Goal: Task Accomplishment & Management: Complete application form

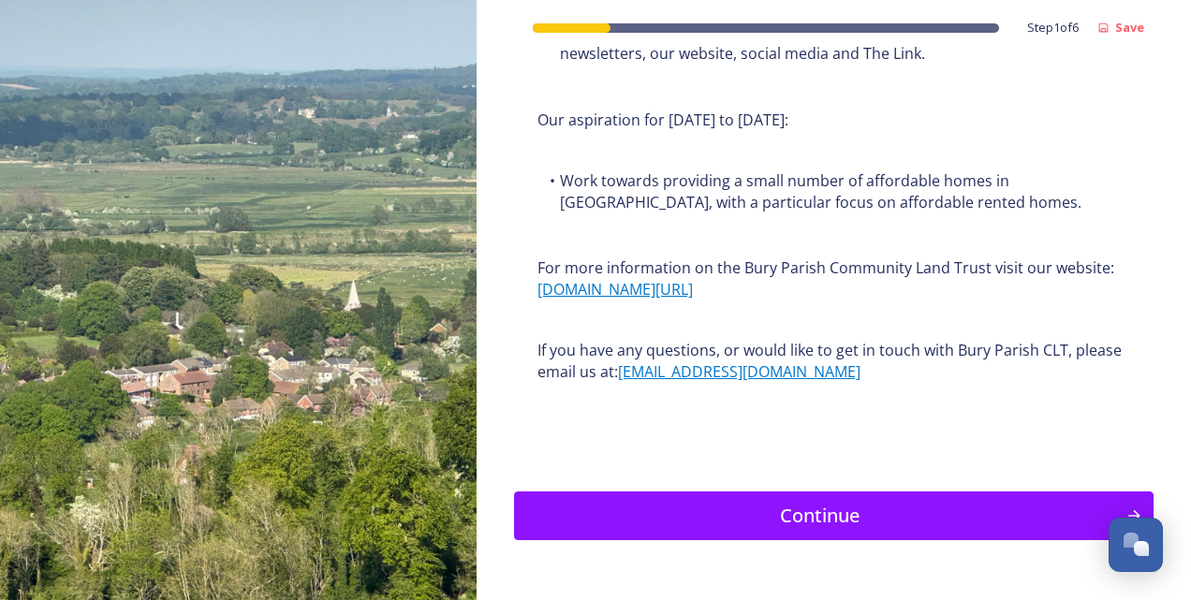
scroll to position [2387, 0]
click at [709, 502] on div "Continue" at bounding box center [820, 516] width 598 height 28
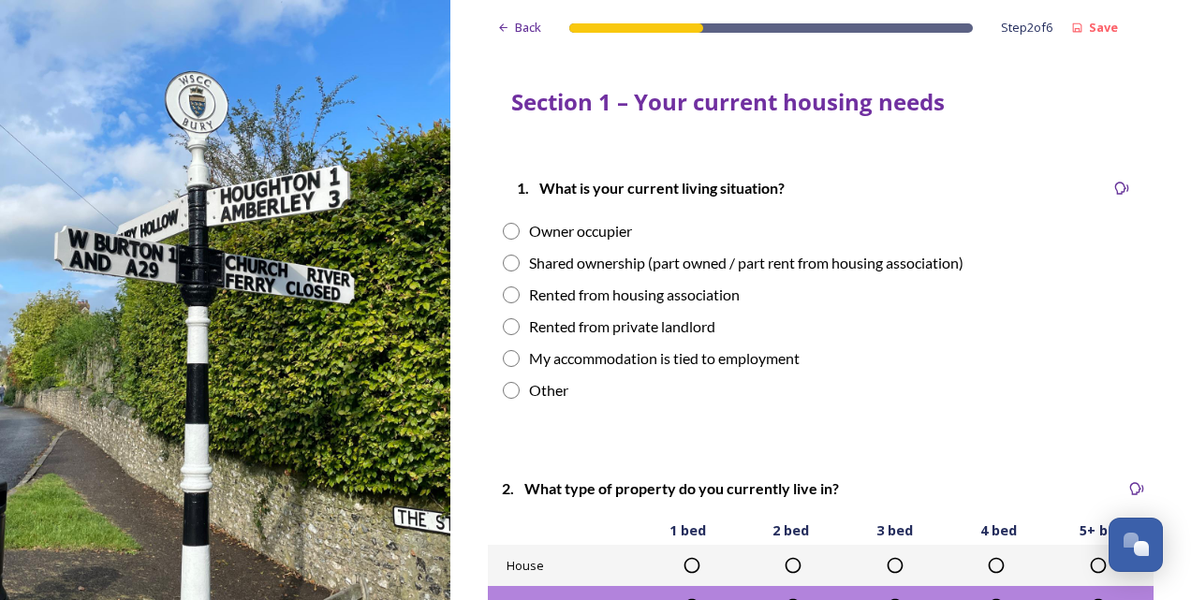
click at [594, 231] on div "Owner occupier" at bounding box center [580, 231] width 103 height 22
radio input "true"
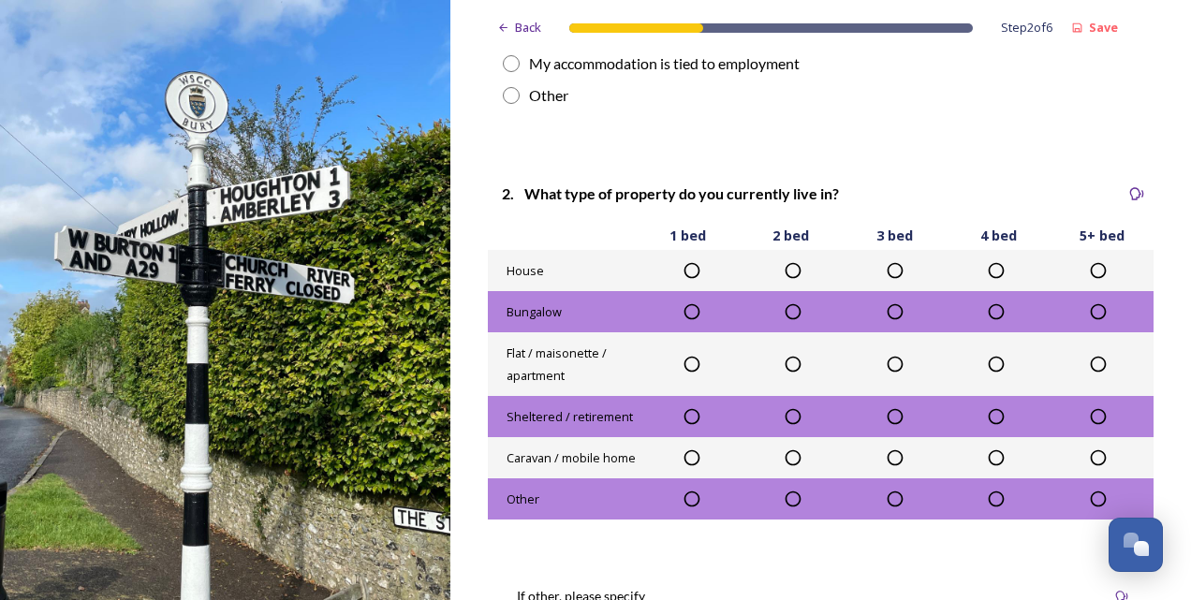
scroll to position [304, 0]
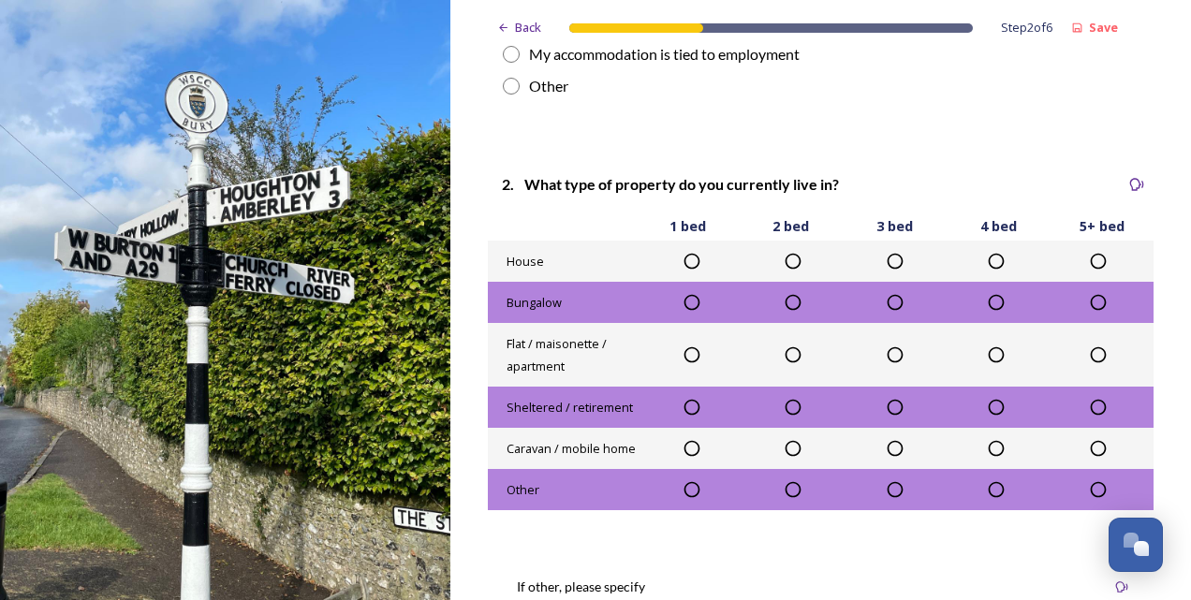
click at [1096, 257] on div at bounding box center [1098, 261] width 102 height 19
click at [1089, 257] on icon at bounding box center [1098, 261] width 19 height 19
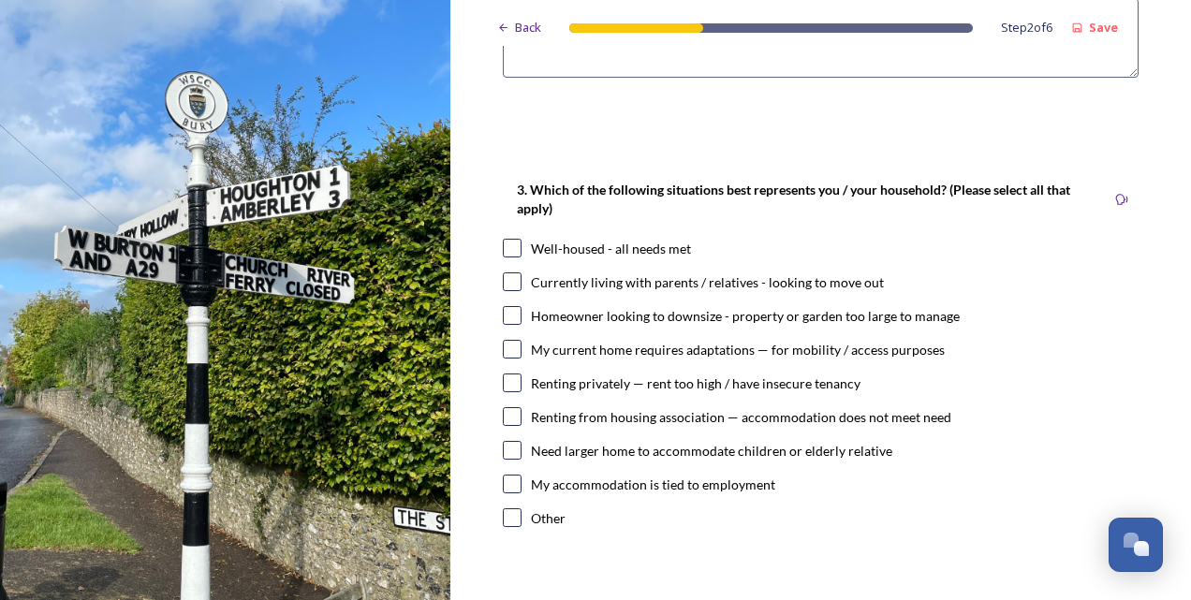
scroll to position [925, 0]
click at [605, 245] on div "Well-housed - all needs met" at bounding box center [611, 248] width 160 height 20
checkbox input "true"
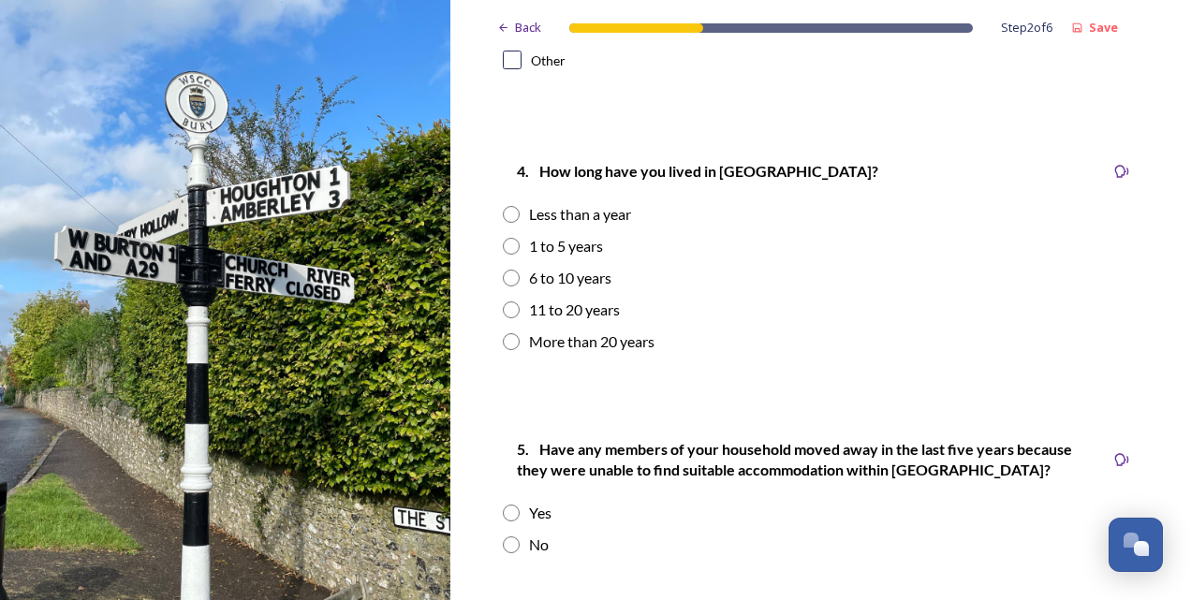
scroll to position [1388, 0]
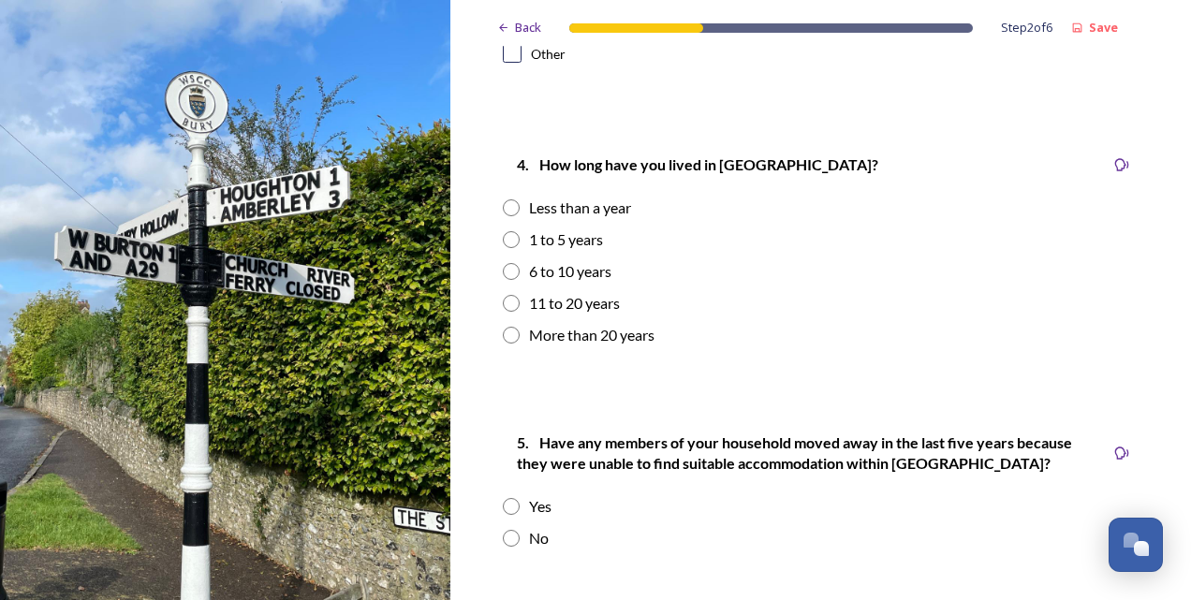
click at [575, 237] on div "1 to 5 years" at bounding box center [566, 240] width 74 height 22
radio input "true"
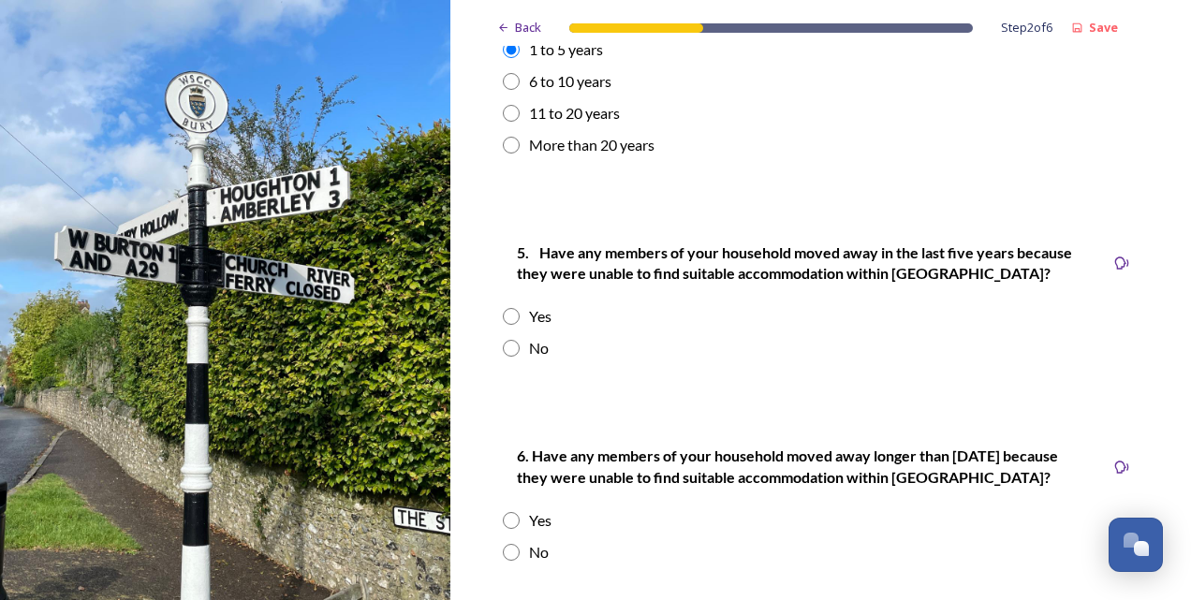
scroll to position [1596, 0]
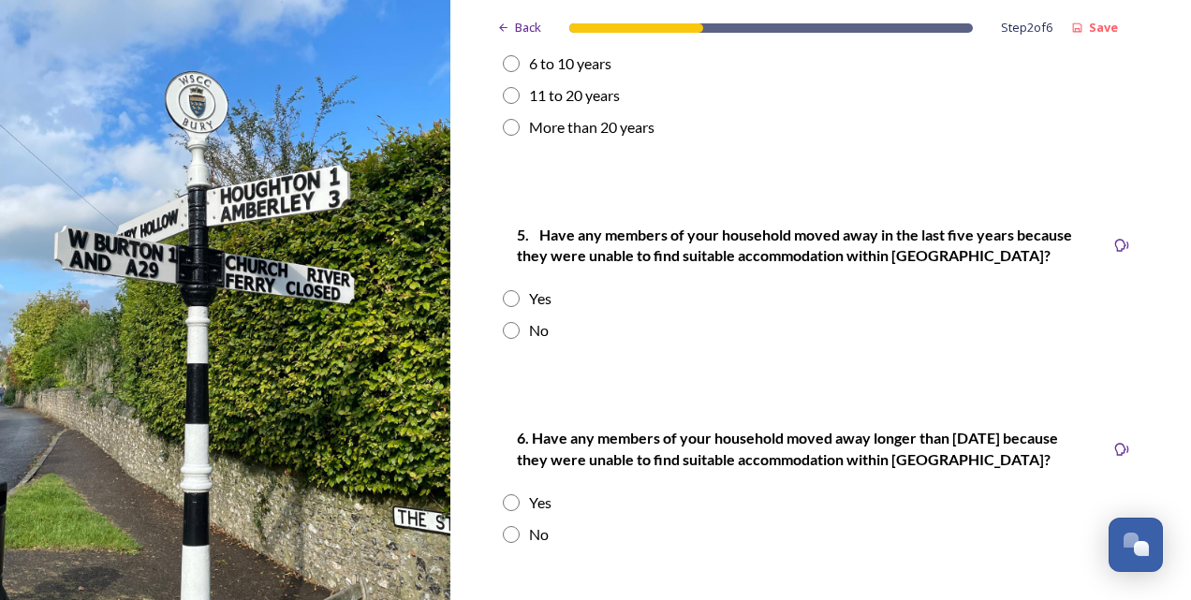
click at [508, 331] on input "radio" at bounding box center [511, 330] width 17 height 17
radio input "true"
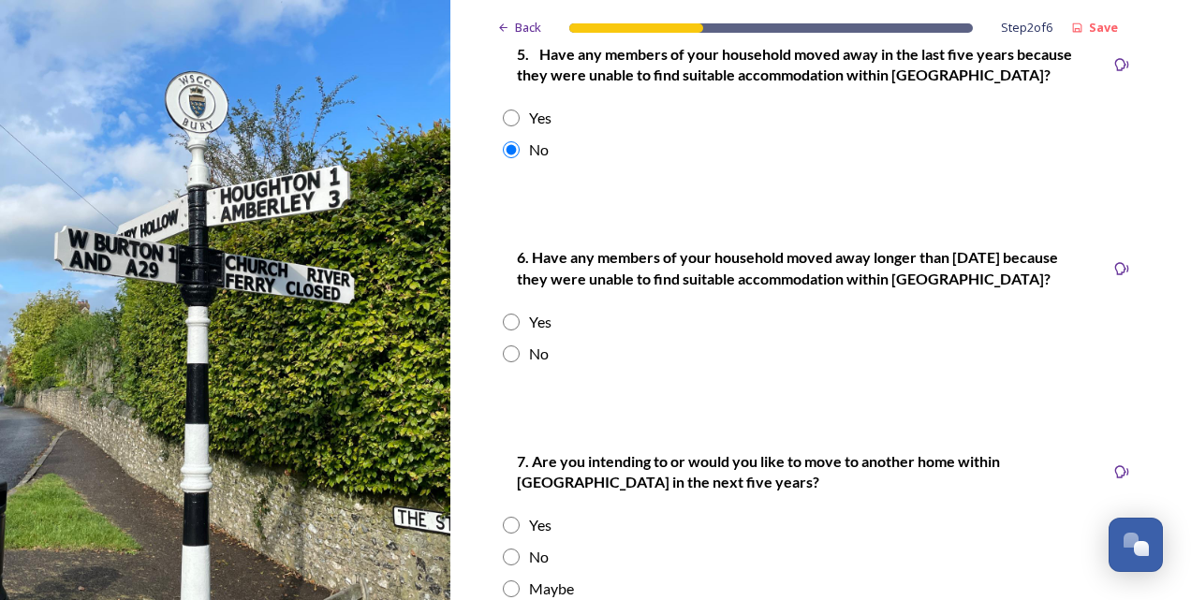
scroll to position [1823, 0]
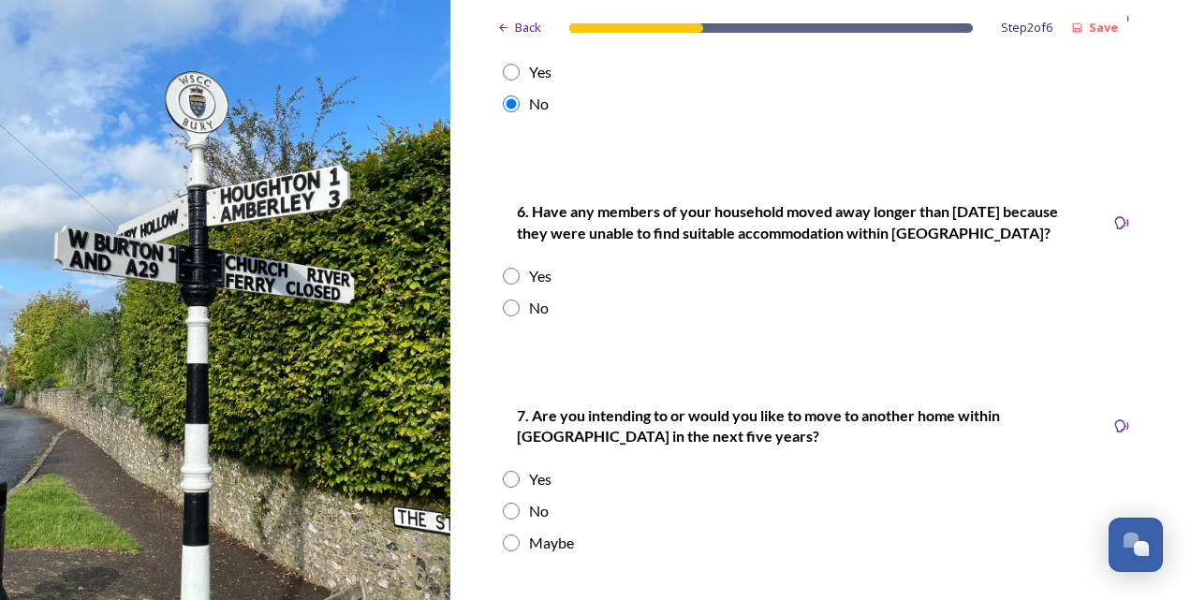
click at [499, 315] on div "6. Have any members of your household moved away longer than [DATE] because the…" at bounding box center [821, 259] width 666 height 156
click at [518, 307] on input "radio" at bounding box center [511, 308] width 17 height 17
radio input "true"
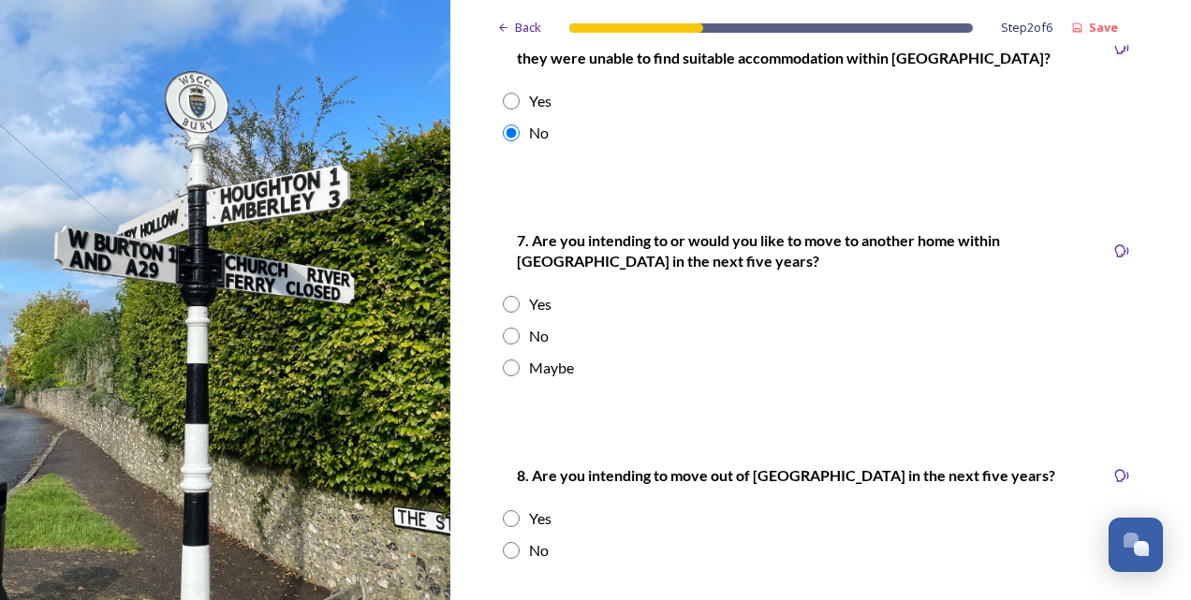
scroll to position [2001, 0]
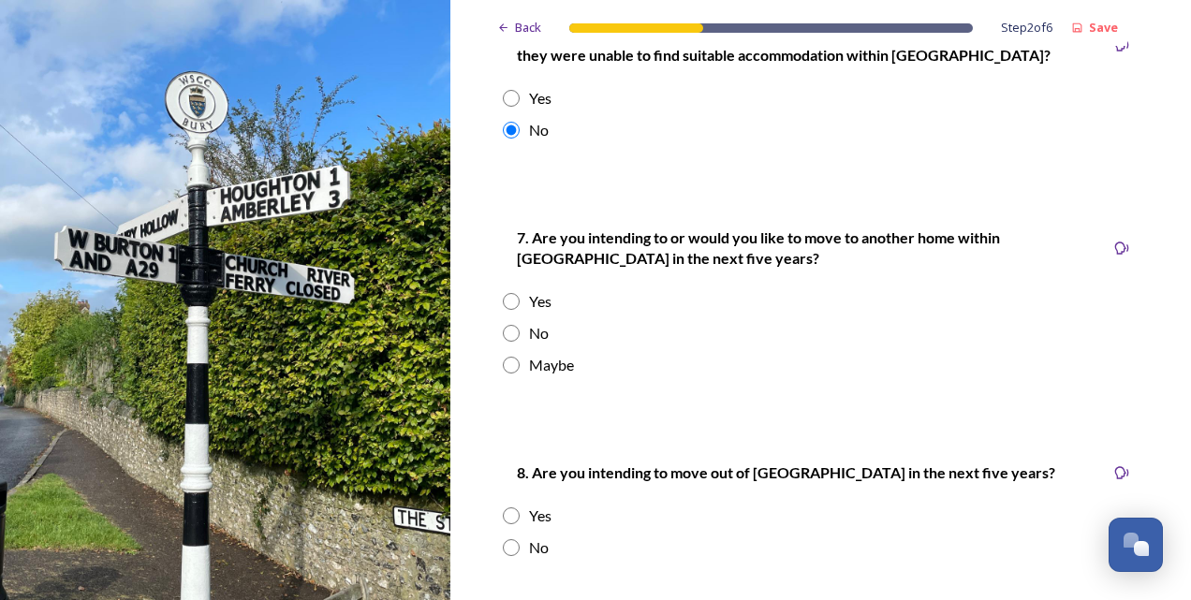
click at [513, 326] on input "radio" at bounding box center [511, 333] width 17 height 17
radio input "true"
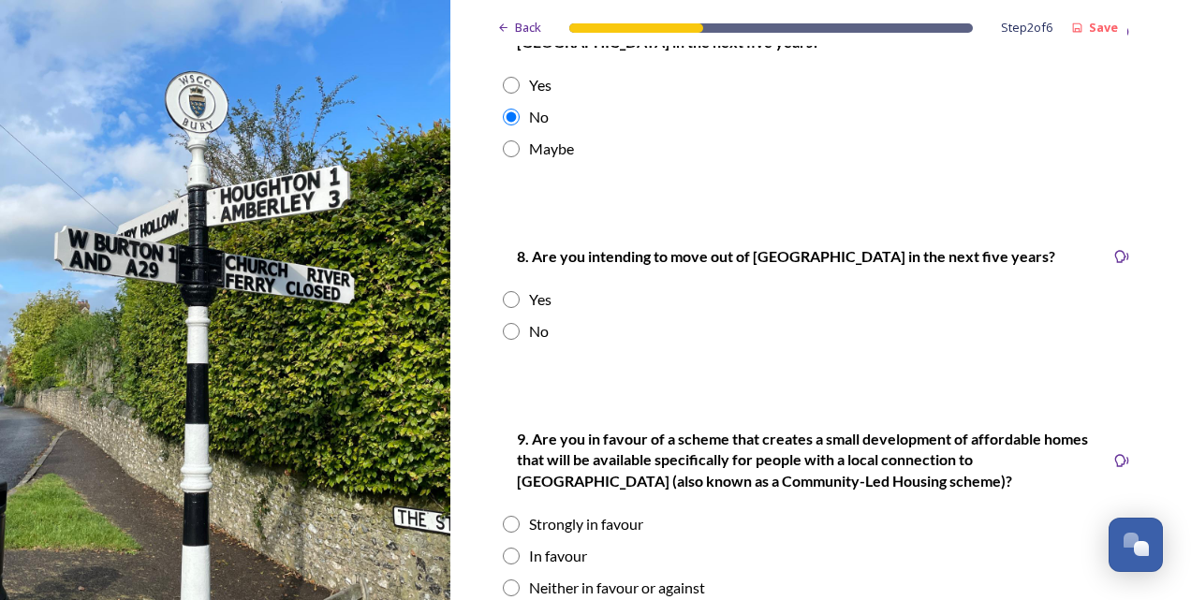
scroll to position [2218, 0]
click at [513, 326] on input "radio" at bounding box center [511, 330] width 17 height 17
radio input "true"
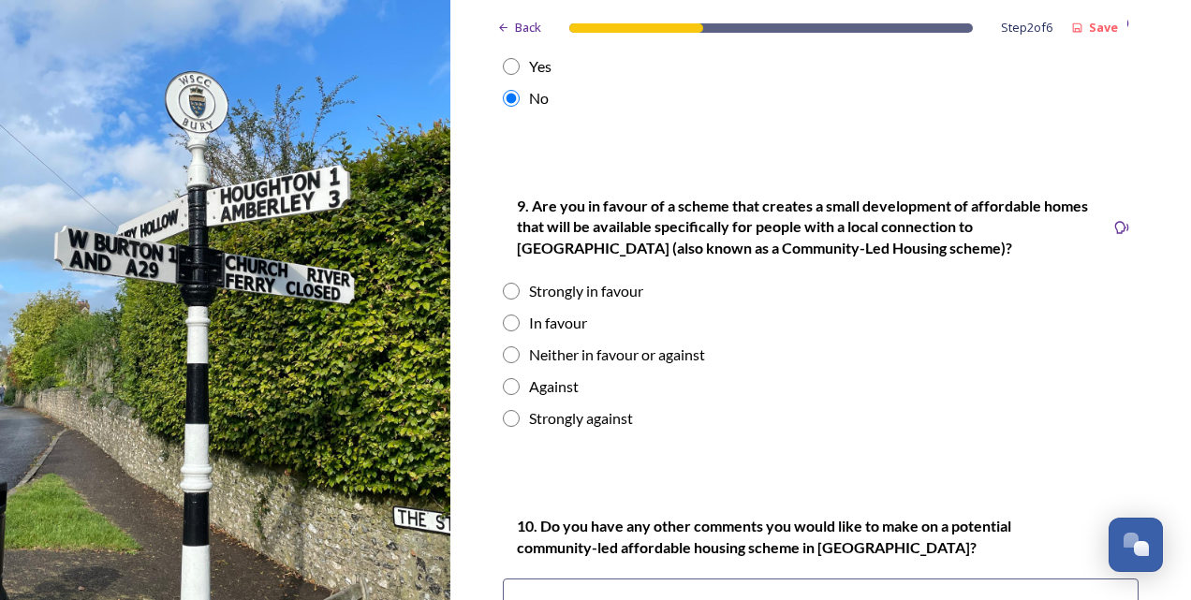
scroll to position [2450, 0]
click at [512, 318] on input "radio" at bounding box center [511, 323] width 17 height 17
radio input "true"
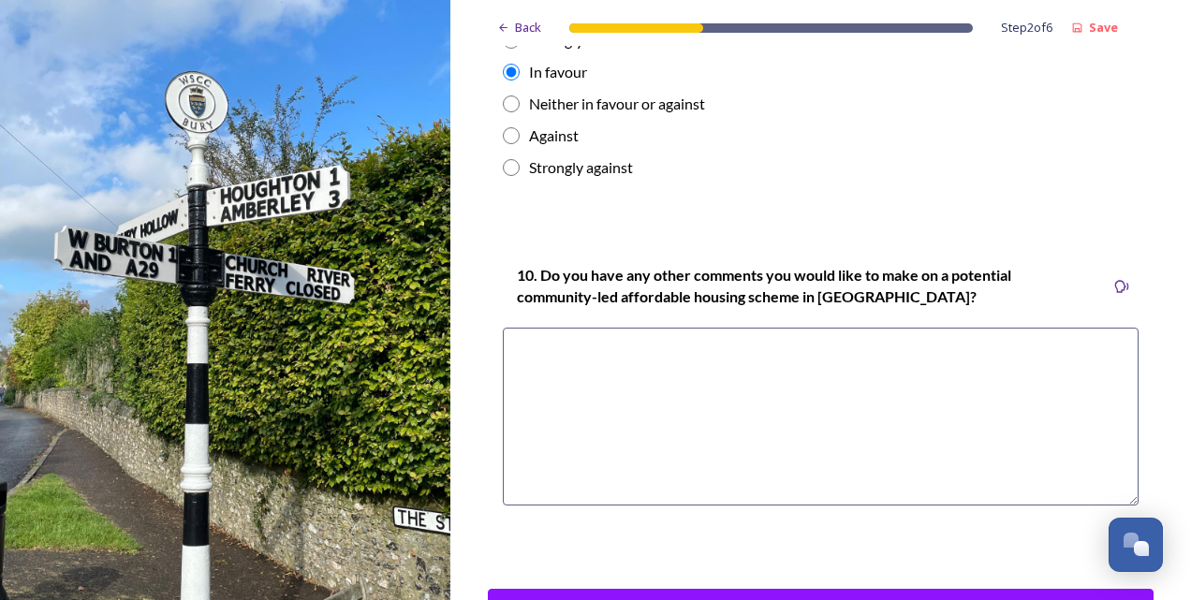
scroll to position [2846, 0]
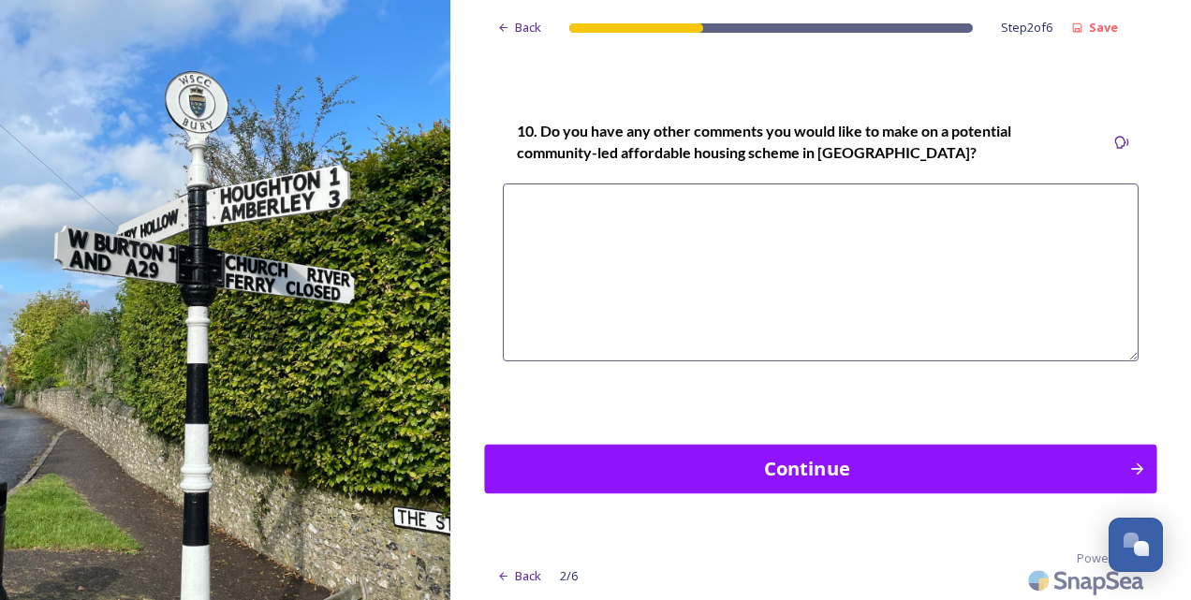
click at [629, 465] on div "Continue" at bounding box center [807, 469] width 625 height 28
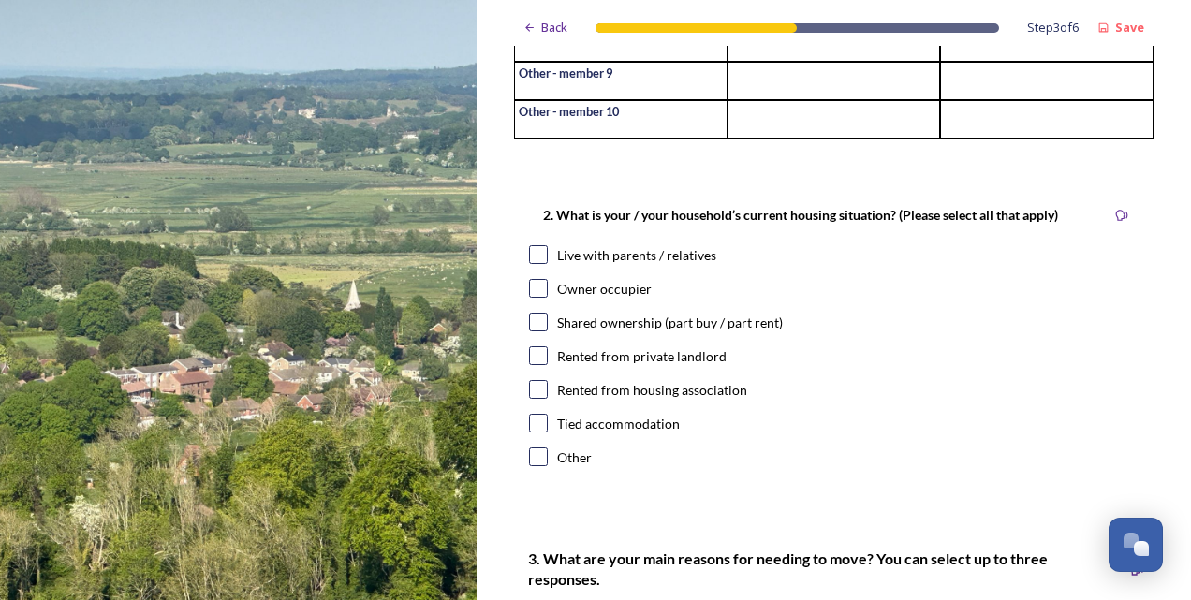
scroll to position [496, 0]
click at [626, 298] on div "Owner occupier" at bounding box center [604, 288] width 95 height 20
checkbox input "true"
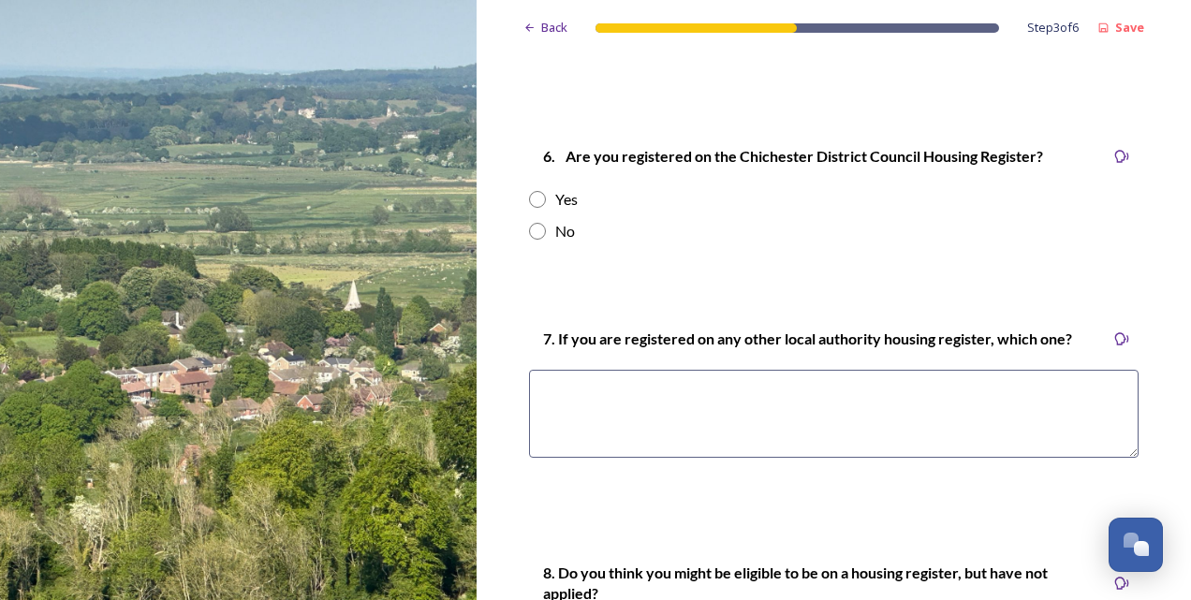
scroll to position [3078, 0]
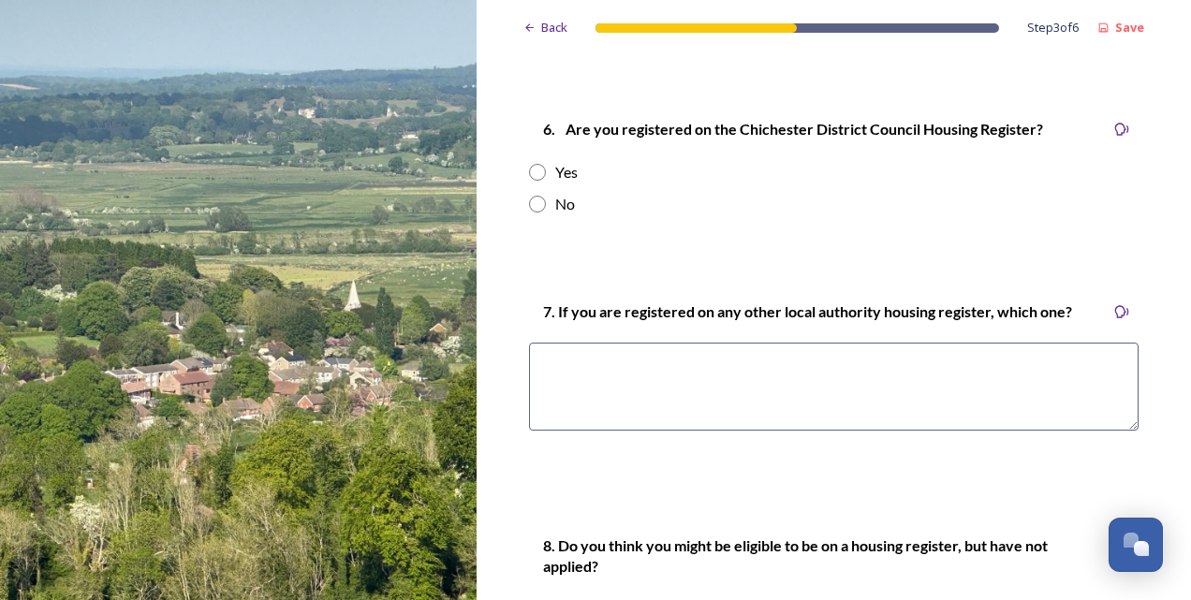
click at [534, 213] on input "radio" at bounding box center [537, 204] width 17 height 17
radio input "true"
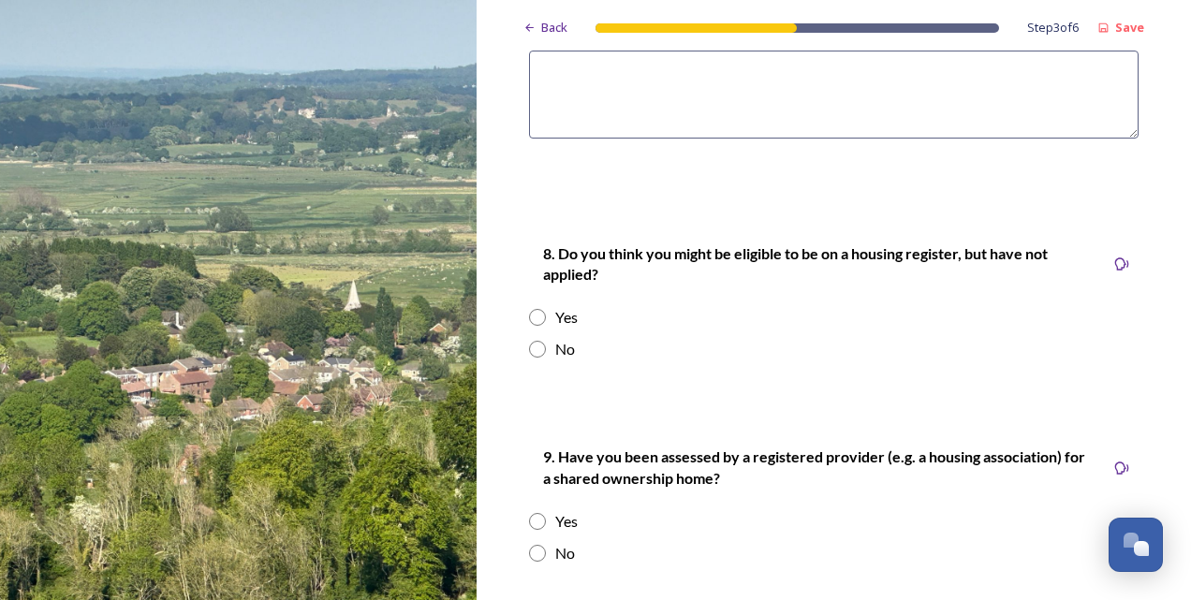
scroll to position [3415, 0]
